Goal: Check status: Check status

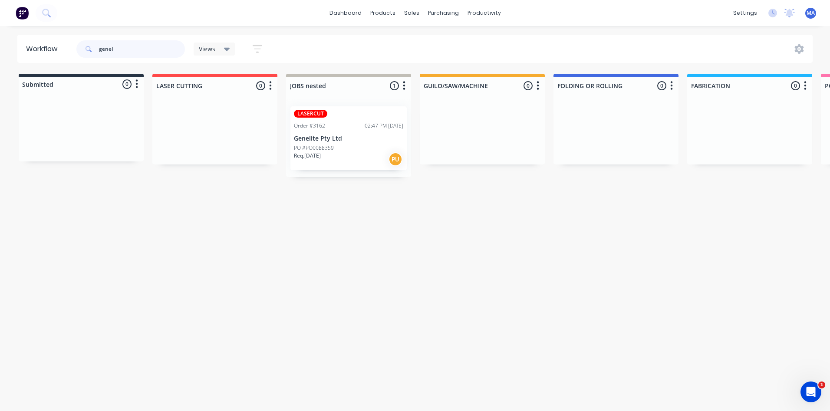
drag, startPoint x: 115, startPoint y: 49, endPoint x: 64, endPoint y: 52, distance: 50.4
click at [65, 52] on header "Workflow genel Views Save new view None (Default) edit Show/Hide statuses Show …" at bounding box center [415, 49] width 796 height 28
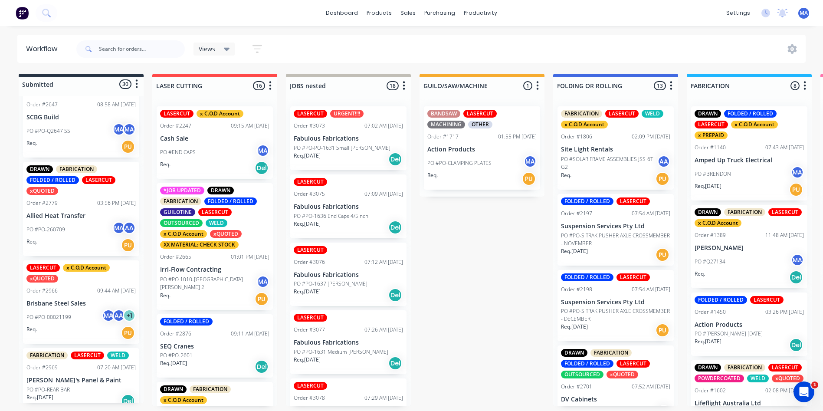
scroll to position [564, 0]
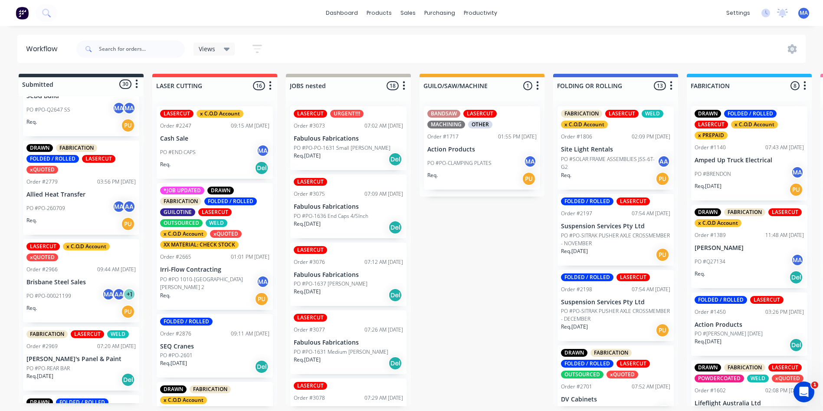
click at [78, 304] on div "PO #PO-00021199 MA AA + 1" at bounding box center [80, 296] width 109 height 16
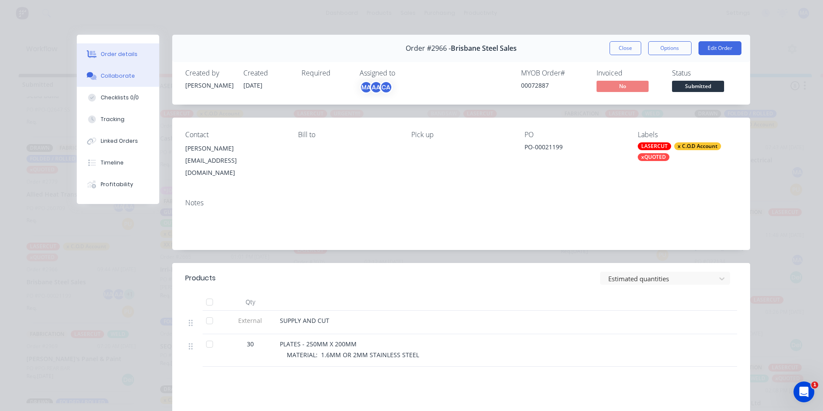
click at [115, 69] on button "Collaborate" at bounding box center [118, 76] width 82 height 22
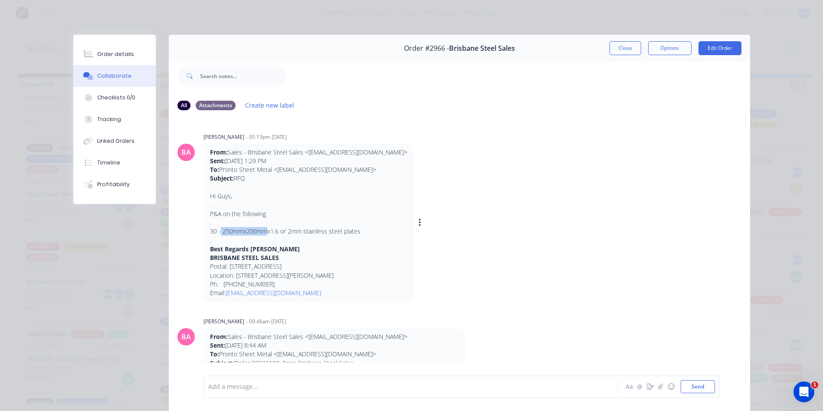
drag, startPoint x: 217, startPoint y: 234, endPoint x: 263, endPoint y: 236, distance: 45.2
click at [263, 236] on p "30 - 250mmx200mmx1.6 or 2mm stainless steel plates" at bounding box center [309, 231] width 198 height 9
click at [273, 242] on p "." at bounding box center [309, 240] width 198 height 9
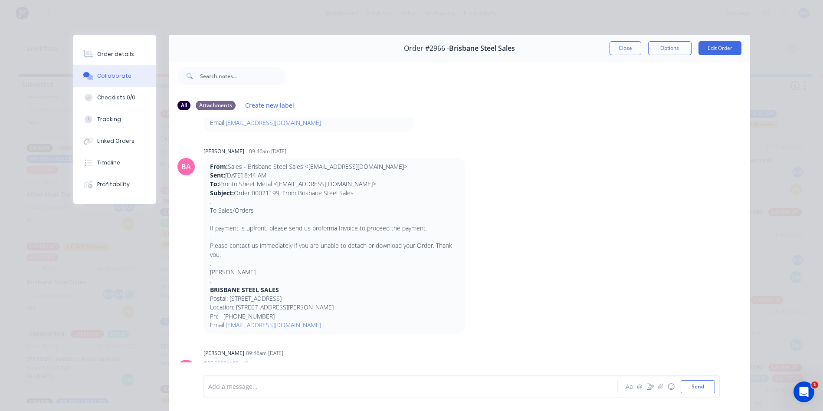
scroll to position [174, 0]
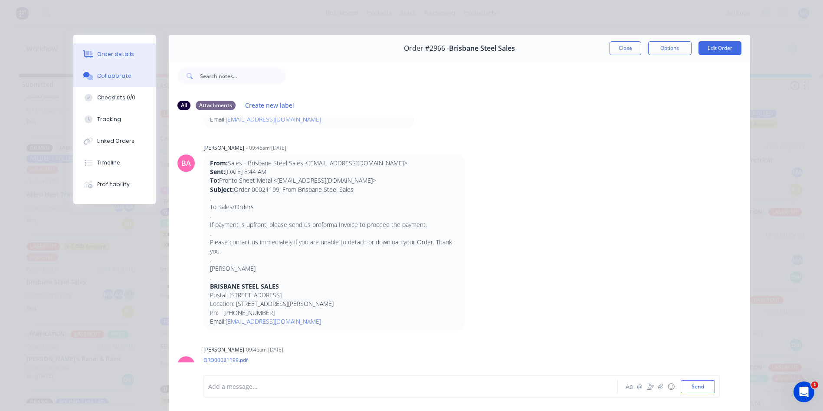
click at [124, 54] on div "Order details" at bounding box center [115, 54] width 37 height 8
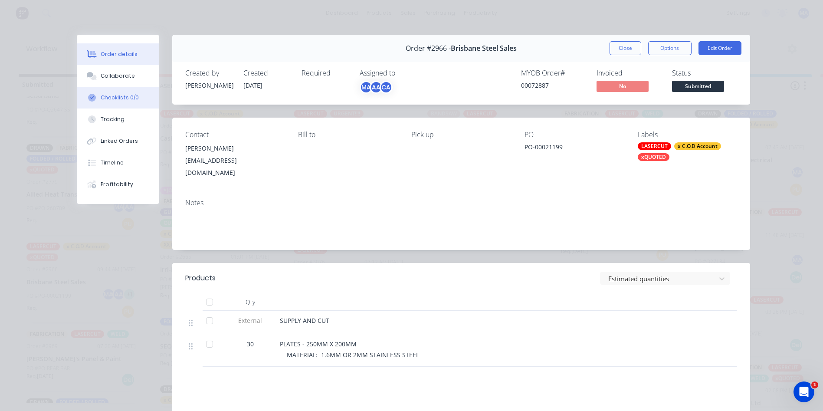
click at [122, 85] on button "Collaborate" at bounding box center [118, 76] width 82 height 22
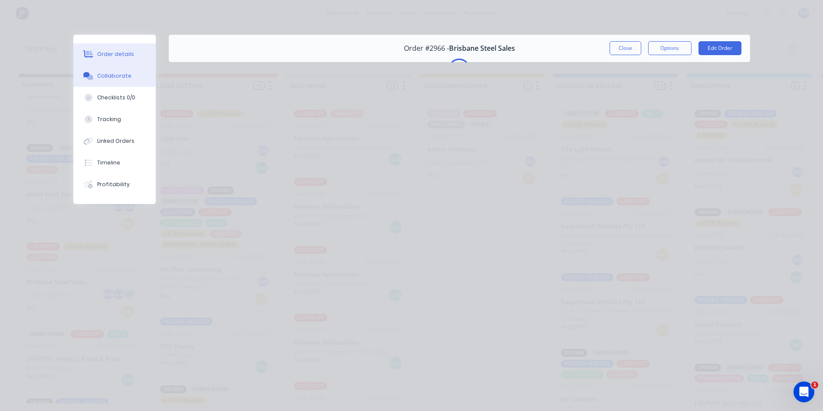
click at [118, 57] on div "Order details" at bounding box center [115, 54] width 37 height 8
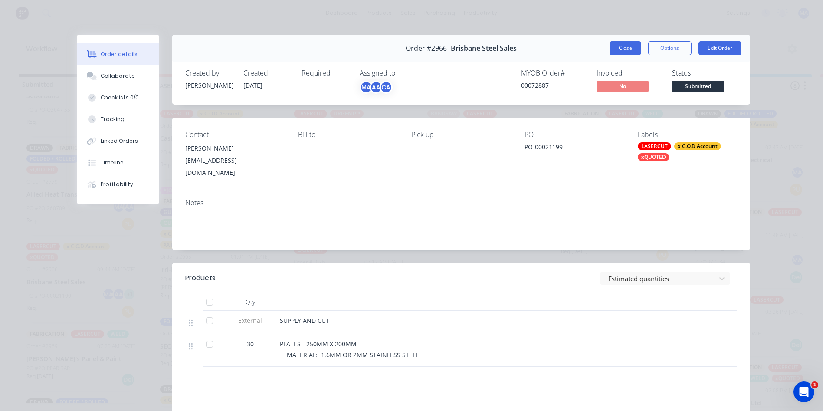
click at [615, 54] on button "Close" at bounding box center [626, 48] width 32 height 14
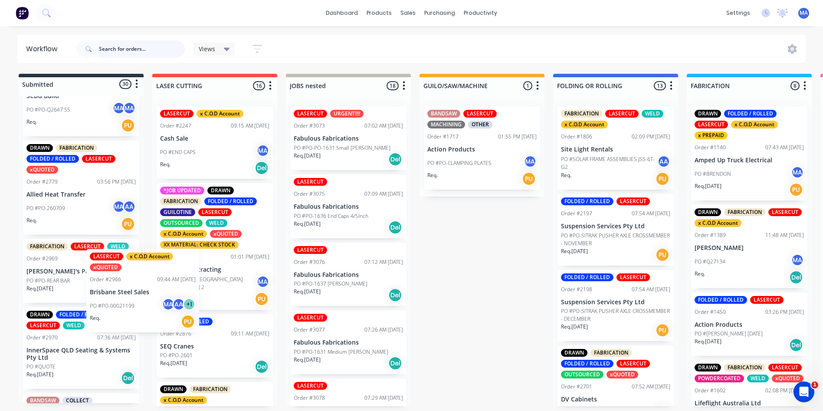
drag, startPoint x: 66, startPoint y: 290, endPoint x: 158, endPoint y: 277, distance: 92.5
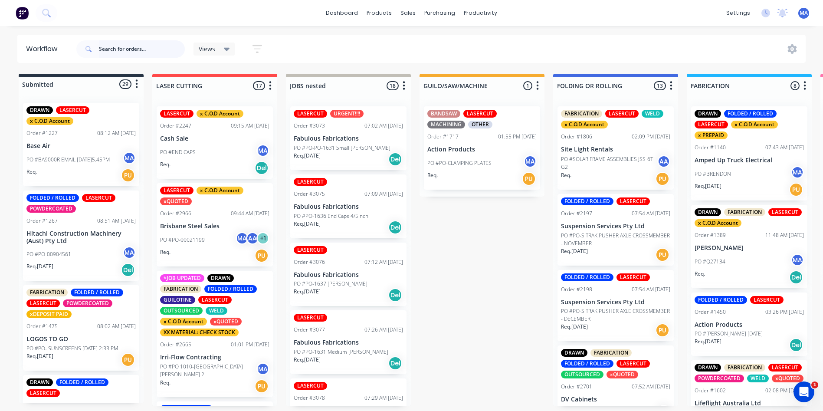
scroll to position [0, 0]
click at [73, 234] on p "Hitachi Construction Machinery (Aust) Pty Ltd" at bounding box center [80, 238] width 109 height 15
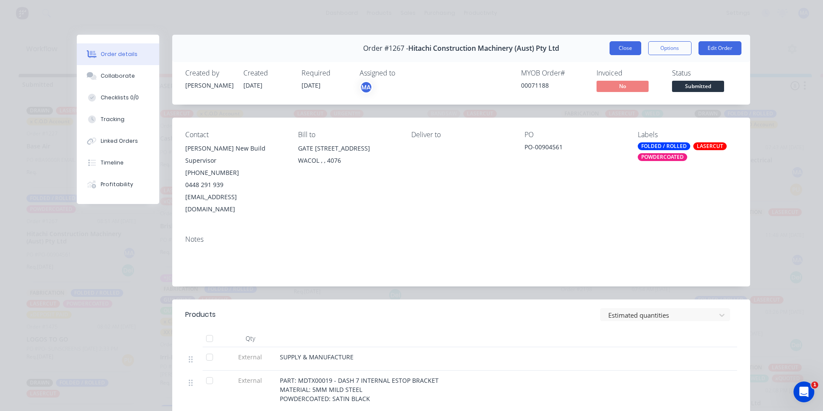
click at [621, 49] on button "Close" at bounding box center [626, 48] width 32 height 14
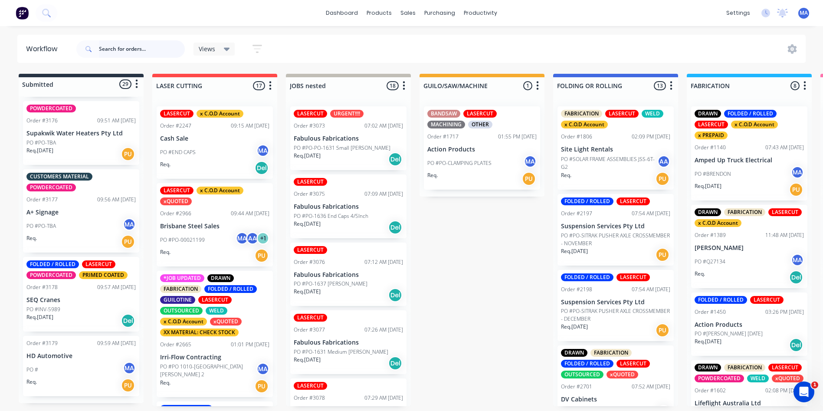
scroll to position [2113, 0]
click at [62, 310] on div "FOLDED / ROLLED LASERCUT POWDERCOATED PRIMED COATED Order #3178 09:57 AM [DATE]…" at bounding box center [81, 294] width 116 height 75
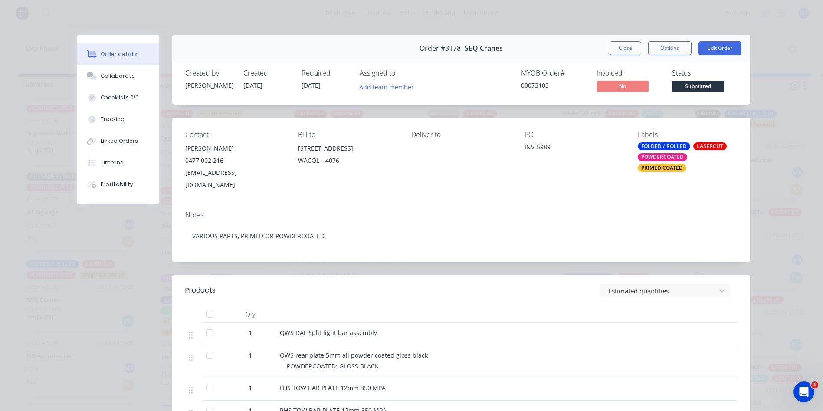
scroll to position [174, 0]
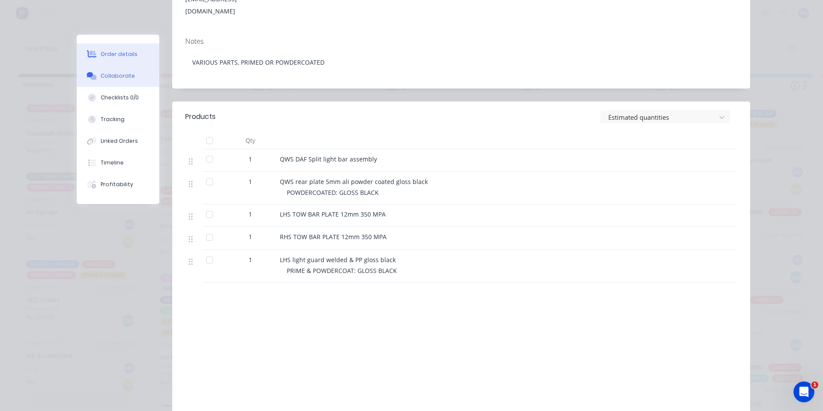
click at [106, 81] on button "Collaborate" at bounding box center [118, 76] width 82 height 22
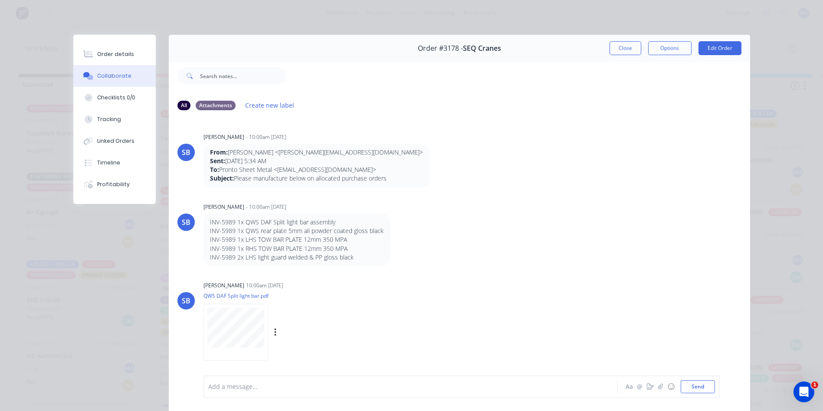
scroll to position [130, 0]
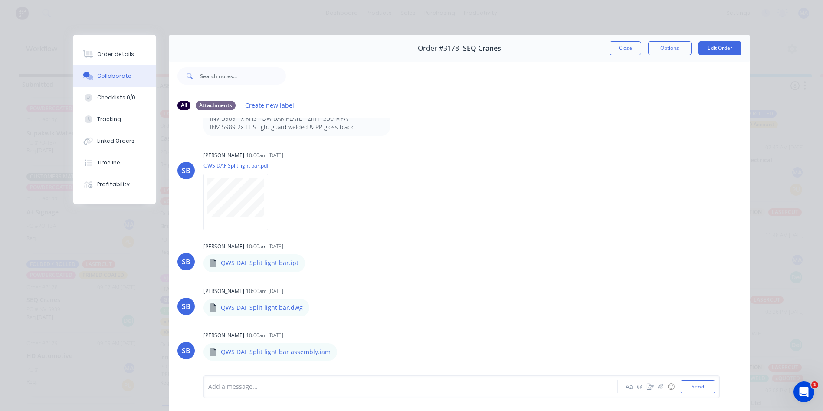
click at [608, 39] on div "Order #3178 - SEQ Cranes Close Options Edit Order" at bounding box center [460, 48] width 582 height 27
click at [610, 44] on button "Close" at bounding box center [626, 48] width 32 height 14
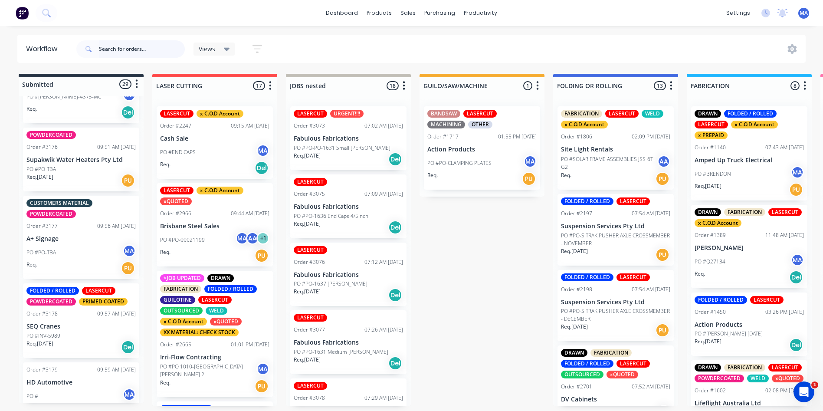
scroll to position [2113, 0]
